Goal: Information Seeking & Learning: Compare options

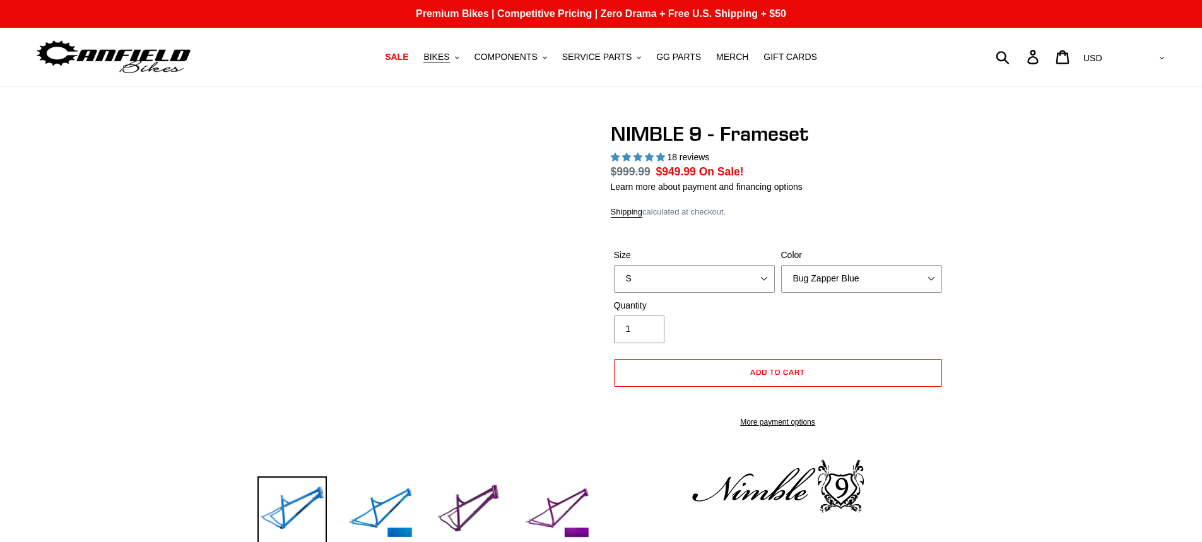
select select "highest-rating"
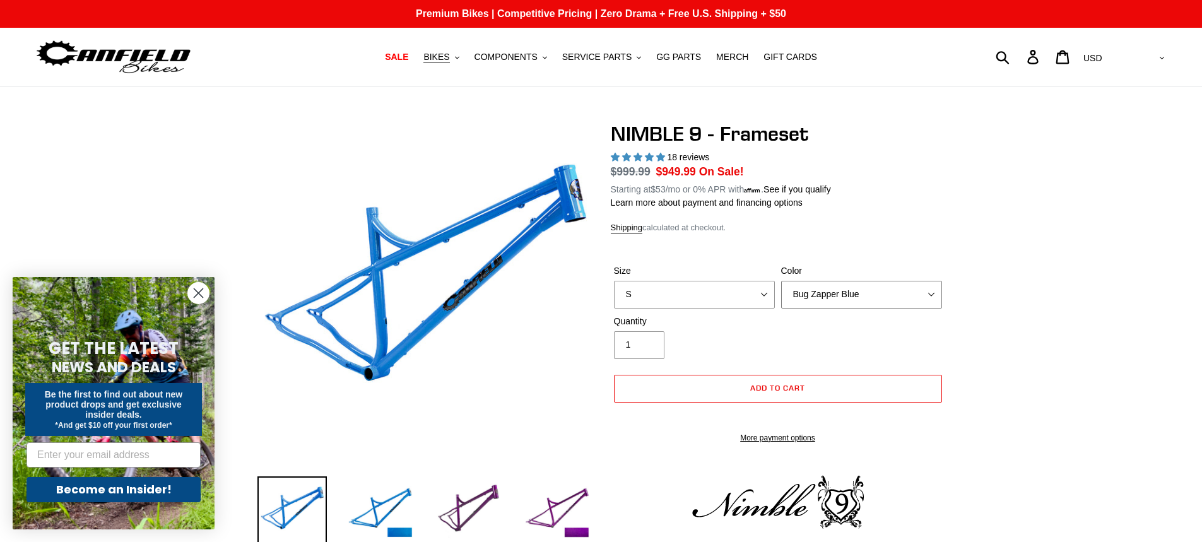
click at [833, 281] on select "Bug Zapper Blue Purple Haze -Sold Out Galaxy Black" at bounding box center [861, 295] width 161 height 28
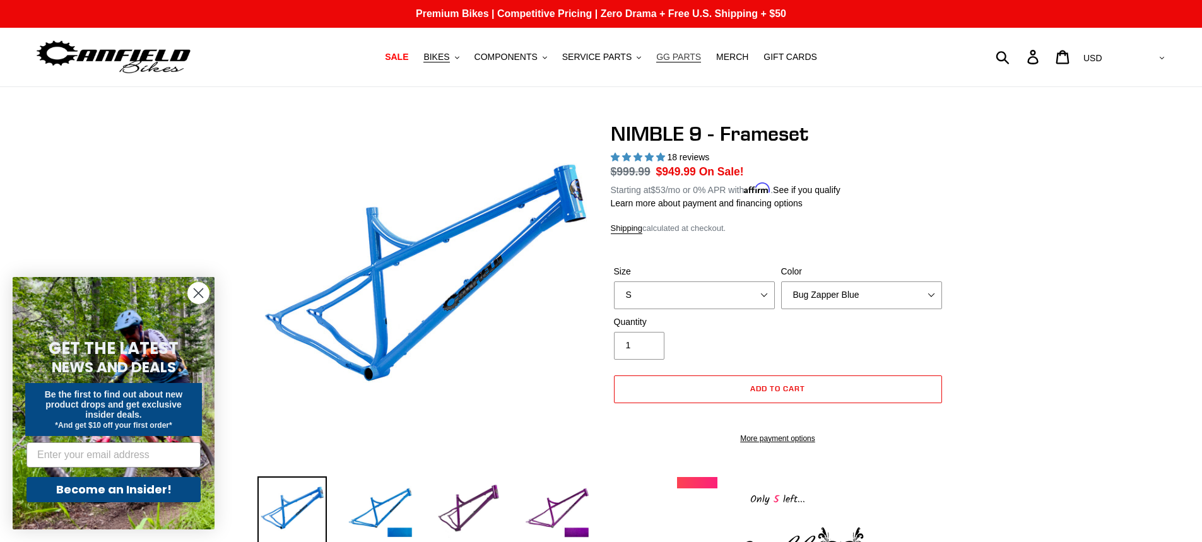
click at [662, 58] on span "GG PARTS" at bounding box center [678, 57] width 45 height 11
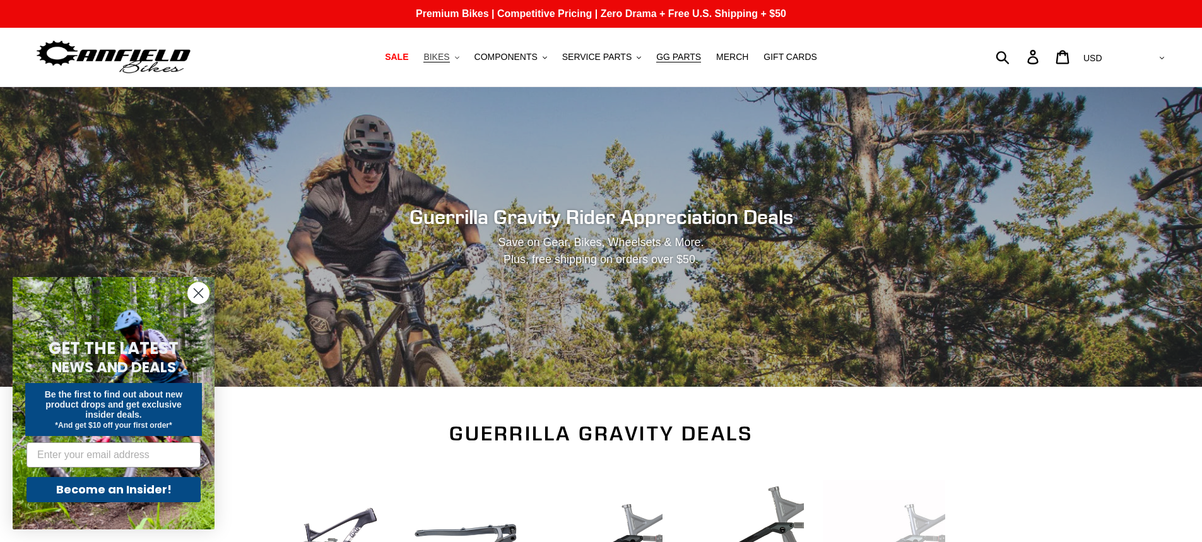
click at [449, 58] on span "BIKES" at bounding box center [436, 57] width 26 height 11
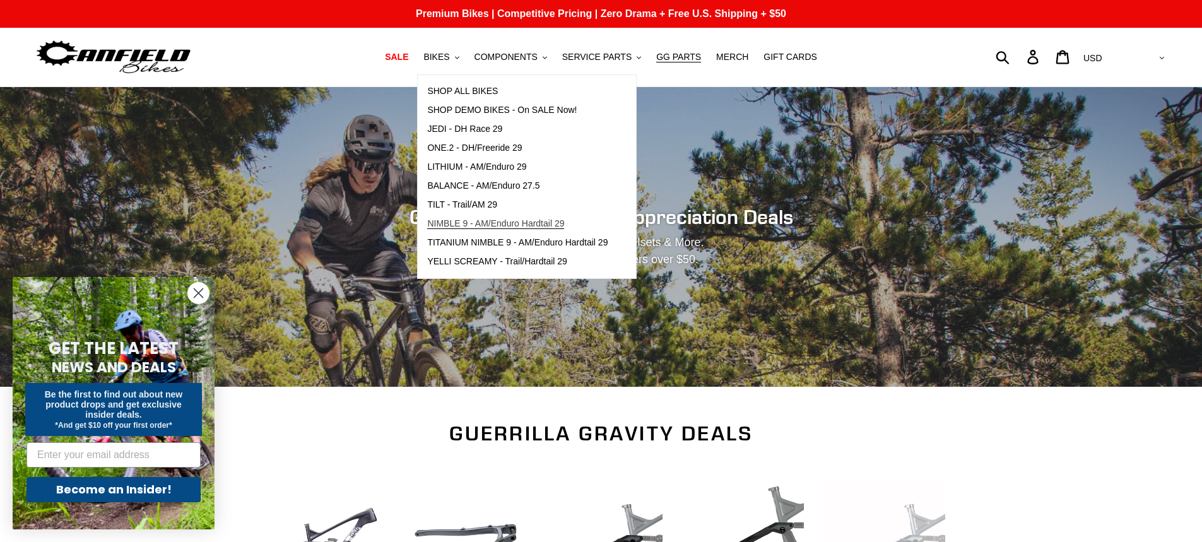
click at [475, 224] on span "NIMBLE 9 - AM/Enduro Hardtail 29" at bounding box center [495, 223] width 137 height 11
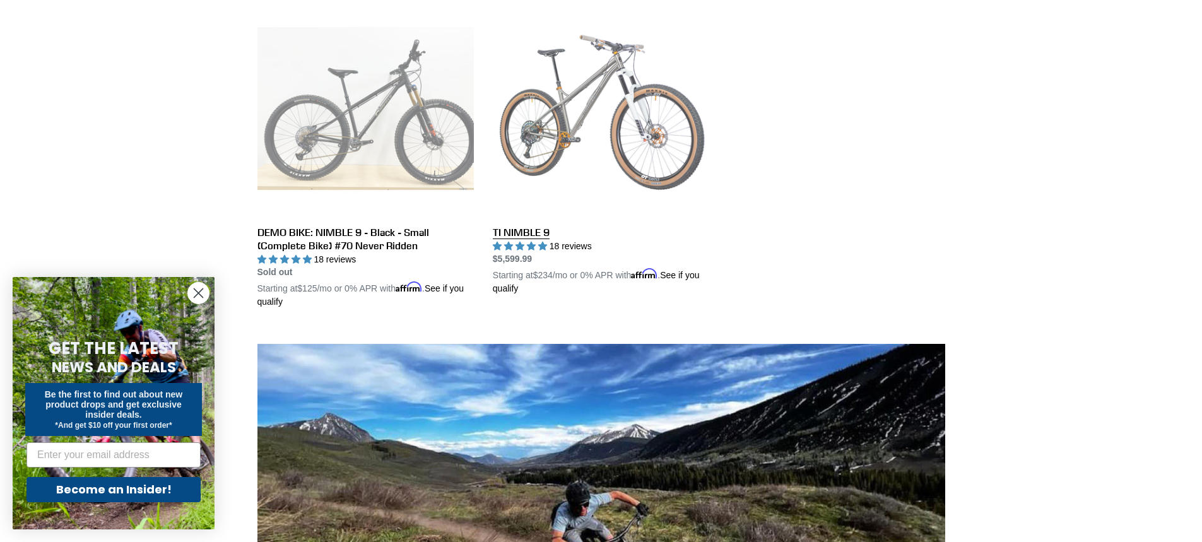
scroll to position [631, 0]
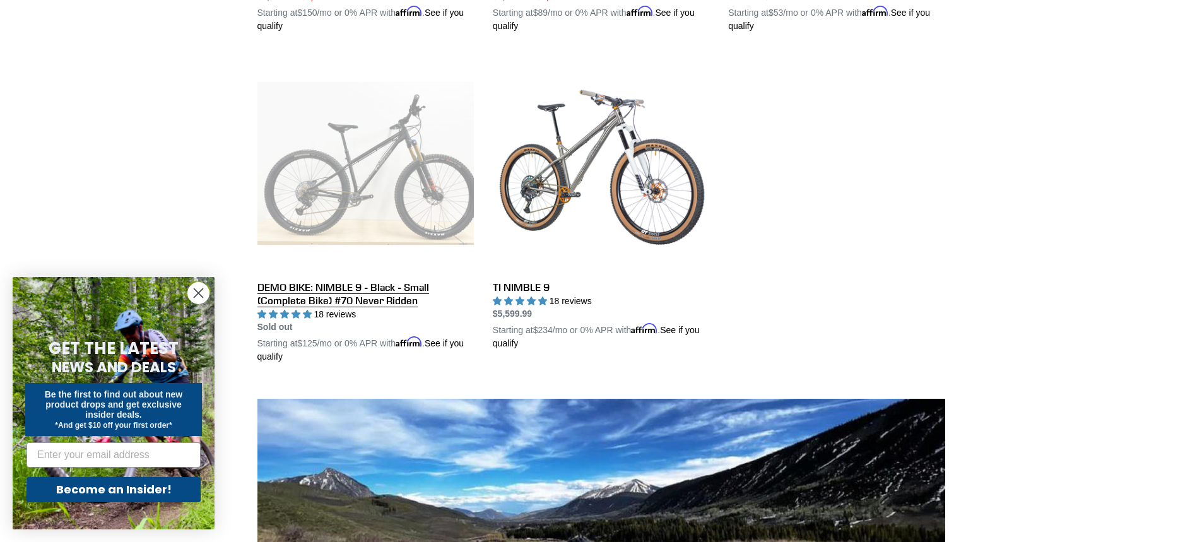
click at [401, 208] on link "DEMO BIKE: NIMBLE 9 - Black - Small (Complete Bike) #70 Never Ridden" at bounding box center [365, 209] width 216 height 309
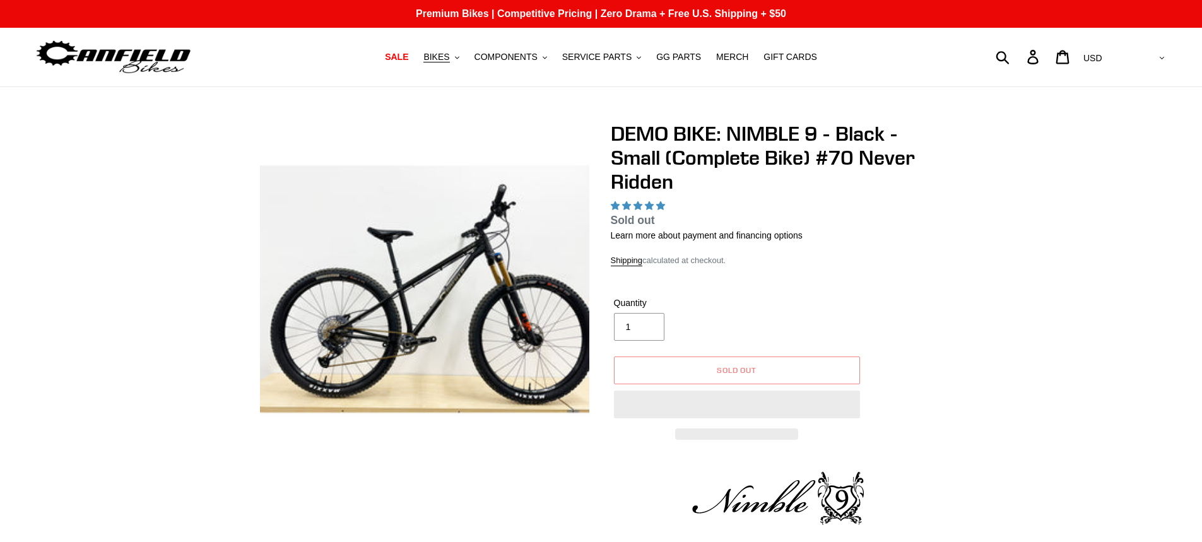
select select "highest-rating"
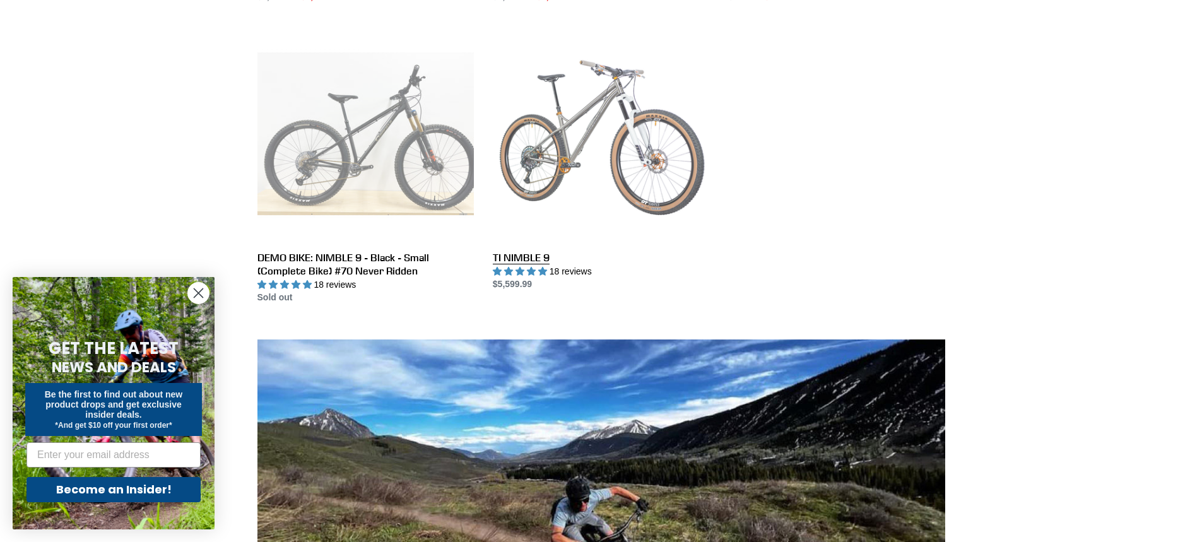
click at [545, 103] on link "TI NIMBLE 9" at bounding box center [601, 158] width 216 height 266
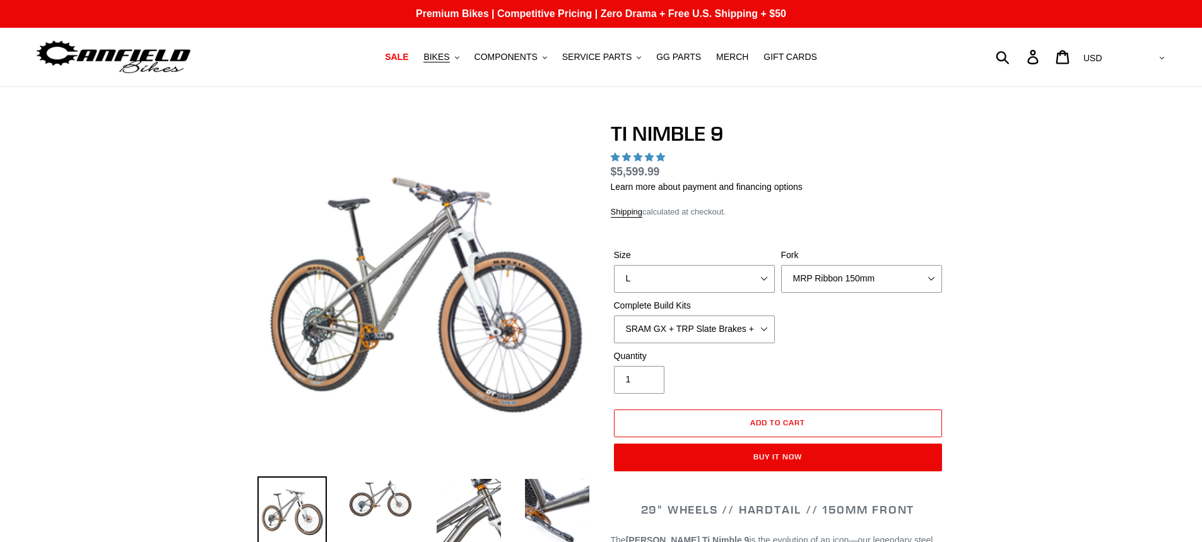
select select "highest-rating"
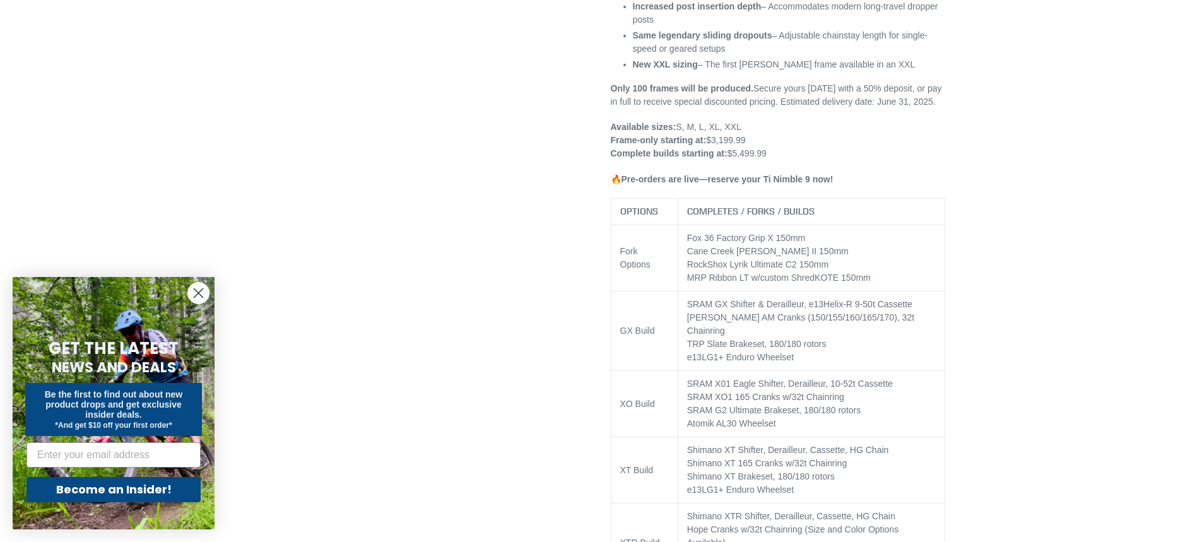
scroll to position [883, 0]
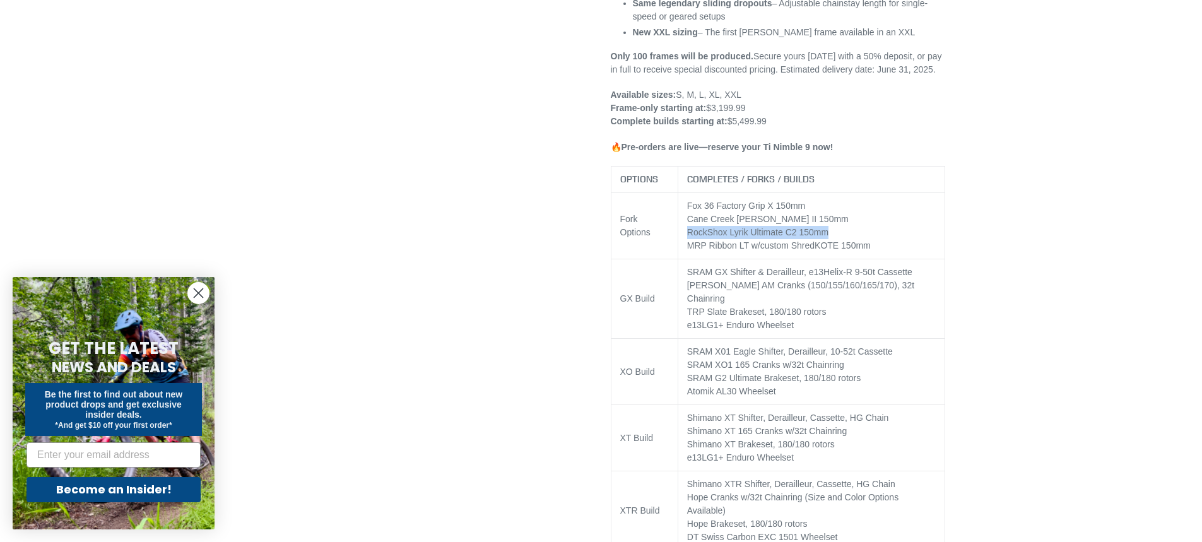
drag, startPoint x: 830, startPoint y: 234, endPoint x: 680, endPoint y: 234, distance: 149.6
click at [680, 234] on td "Fox 36 Factory Grip X 150mm Cane Creek [PERSON_NAME] II 150mm RockShox Lyrik Ul…" at bounding box center [811, 226] width 267 height 66
copy td "RockShox Lyrik Ultimate C2 150mm"
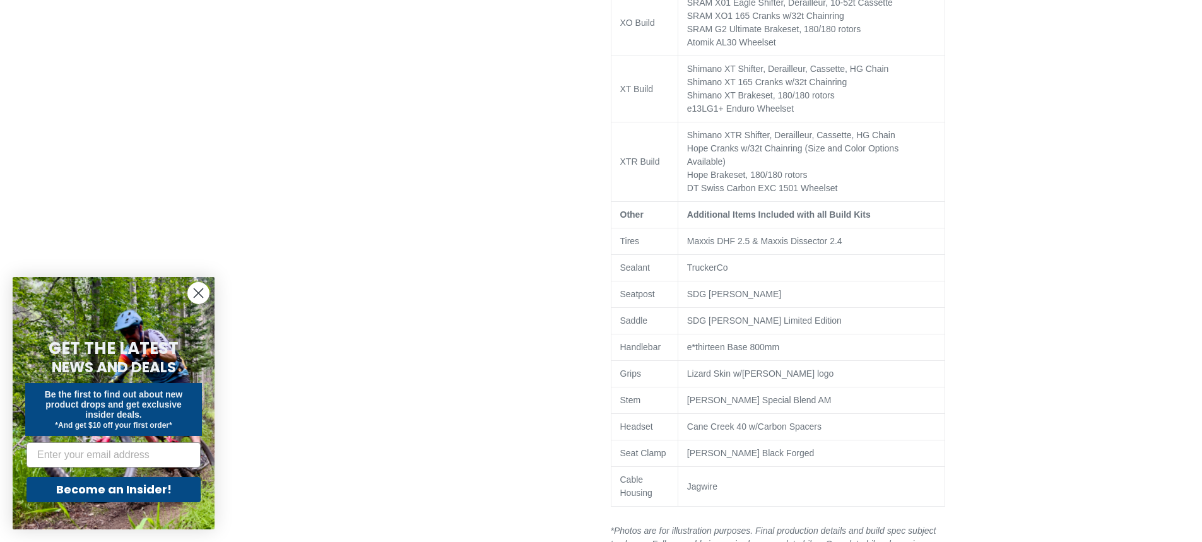
scroll to position [1262, 0]
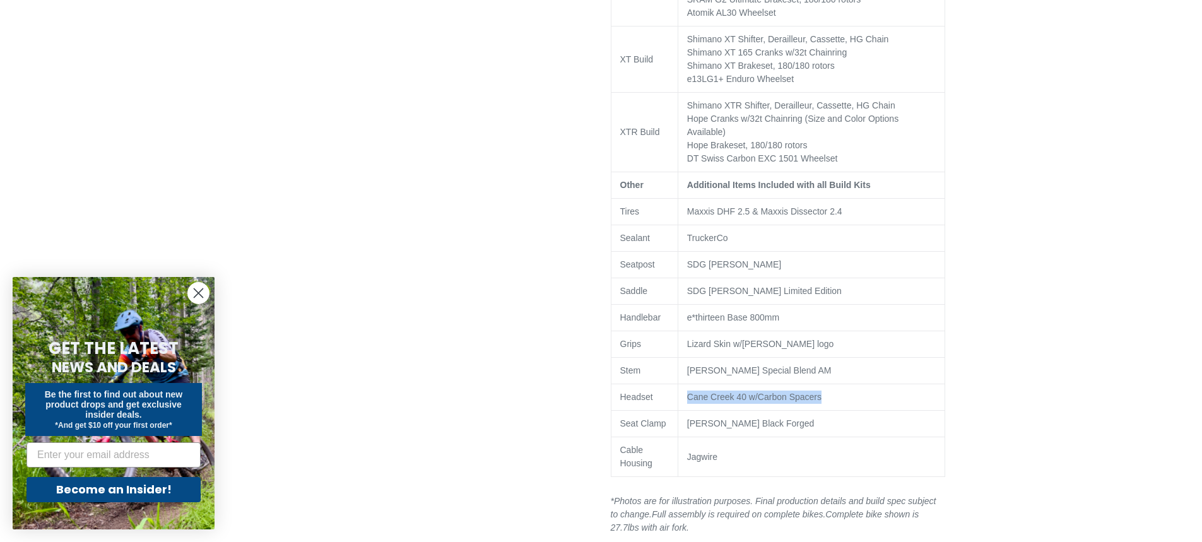
drag, startPoint x: 818, startPoint y: 385, endPoint x: 678, endPoint y: 381, distance: 140.2
click at [678, 384] on td "Cane Creek 40 w/Carbon Spacers" at bounding box center [811, 397] width 267 height 27
copy td "Cane Creek 40 w/Carbon Spacers"
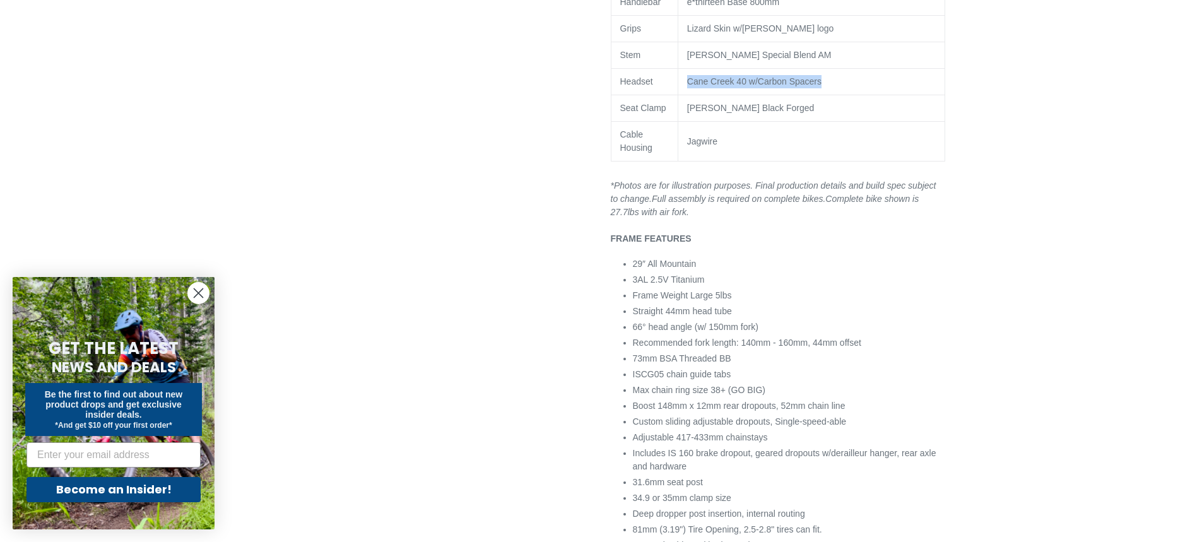
scroll to position [1641, 0]
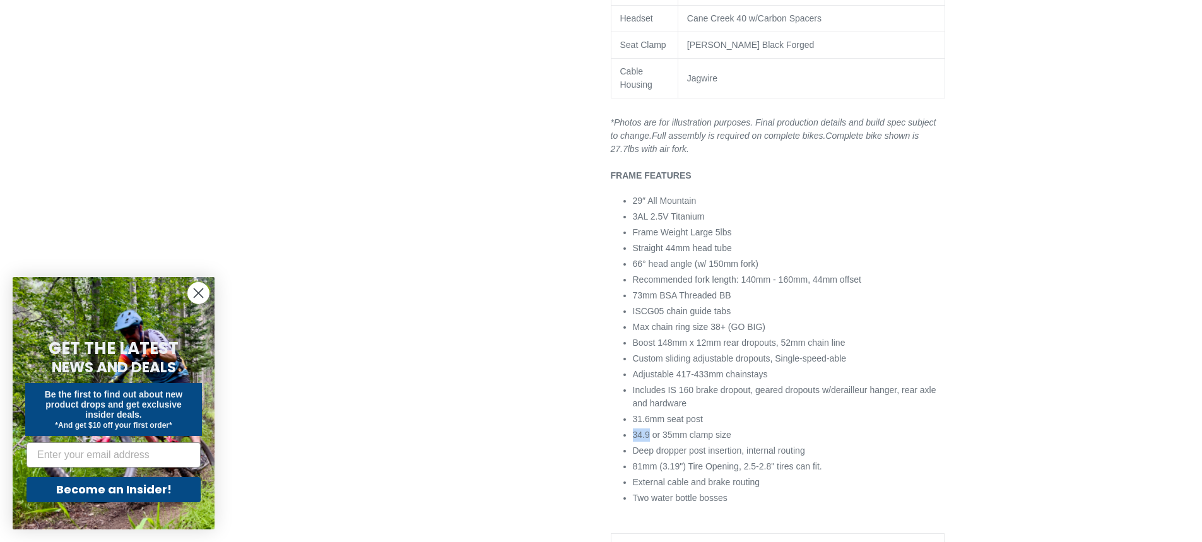
drag, startPoint x: 649, startPoint y: 422, endPoint x: 613, endPoint y: 422, distance: 36.0
click at [613, 422] on div "29" WHEELS // HARDTAIL // 150MM FRONT The [PERSON_NAME] Ti Nimble 9 is the evol…" at bounding box center [778, 172] width 334 height 2491
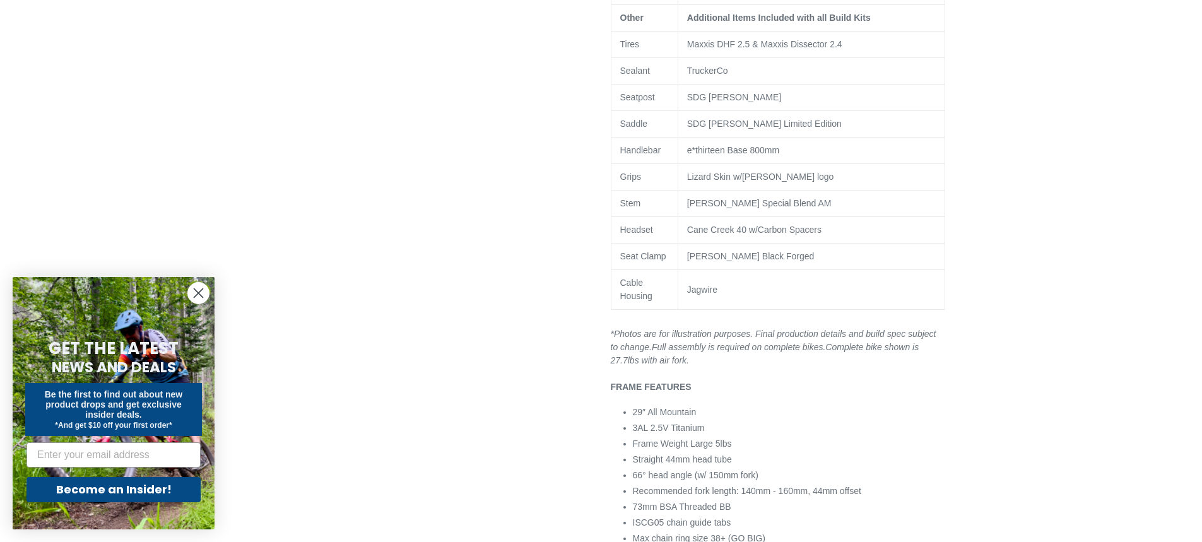
scroll to position [1451, 0]
